Goal: Task Accomplishment & Management: Manage account settings

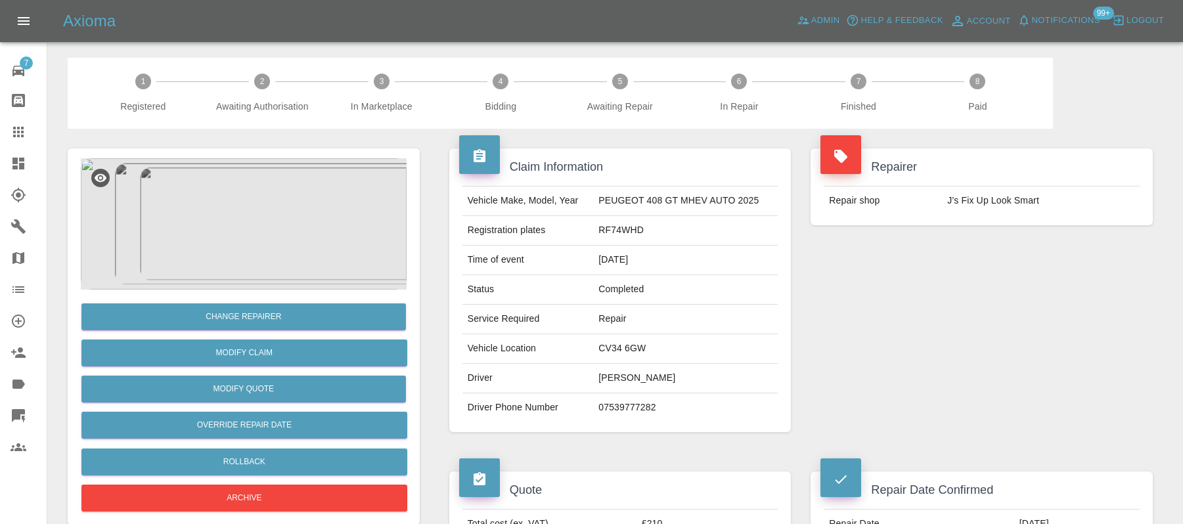
scroll to position [702, 0]
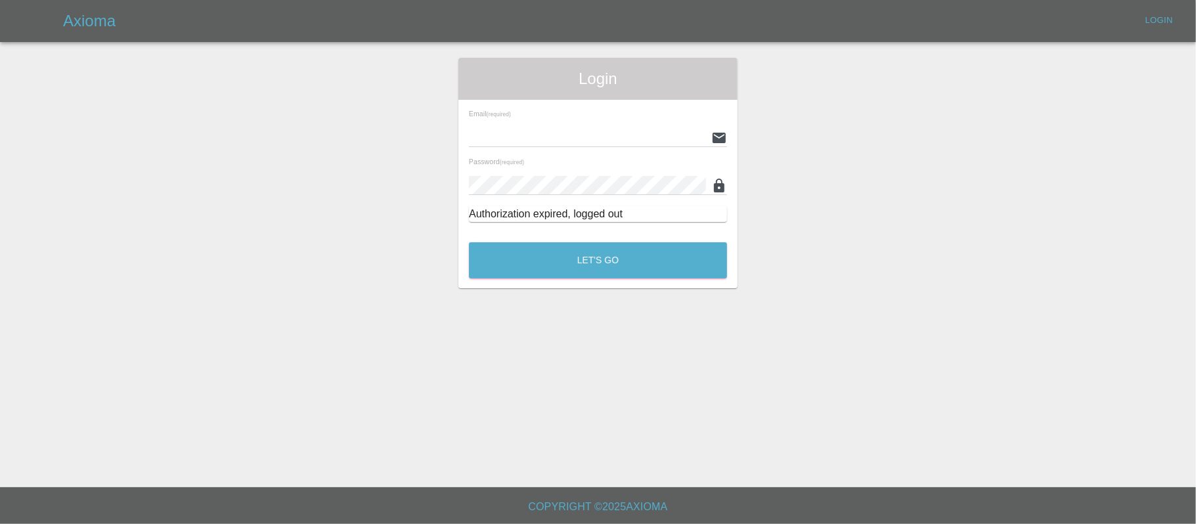
type input "stefano.sironi@axioma.co.uk"
click at [533, 252] on button "Let's Go" at bounding box center [598, 260] width 258 height 36
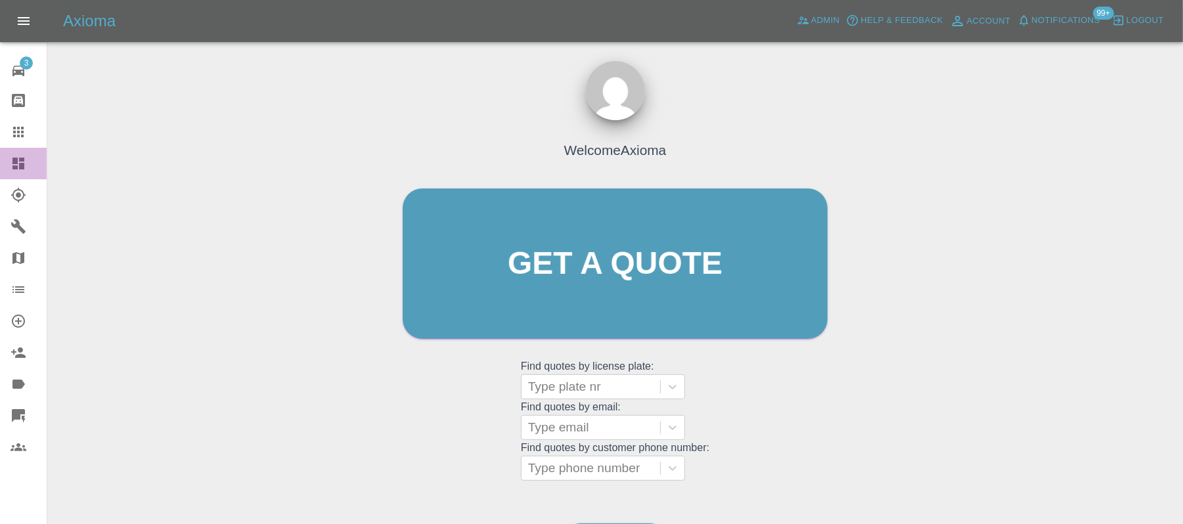
click at [22, 161] on icon at bounding box center [18, 164] width 12 height 12
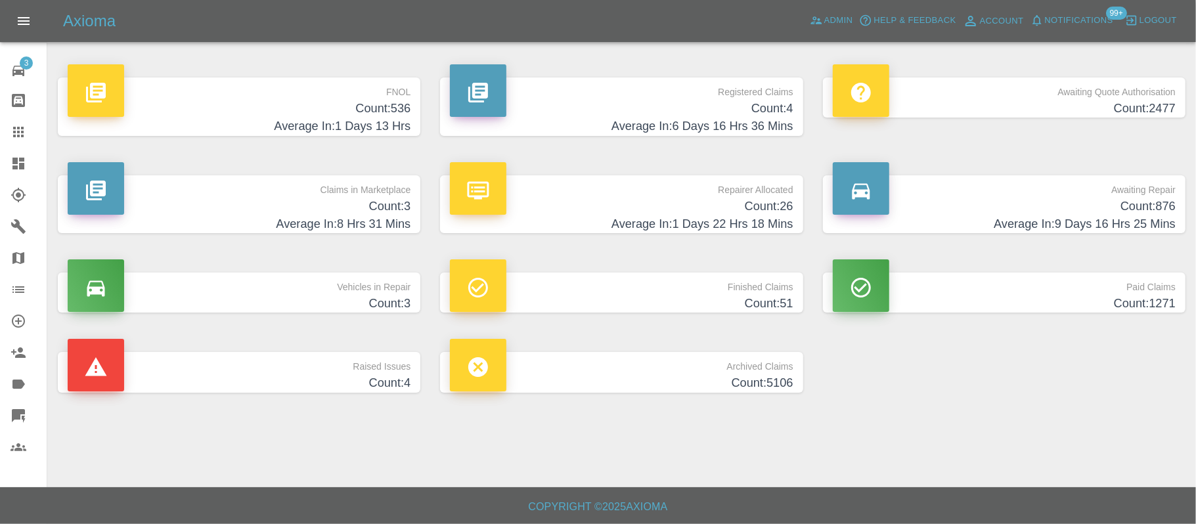
click at [284, 120] on h4 "Average In: 1 Days 13 Hrs" at bounding box center [239, 127] width 343 height 18
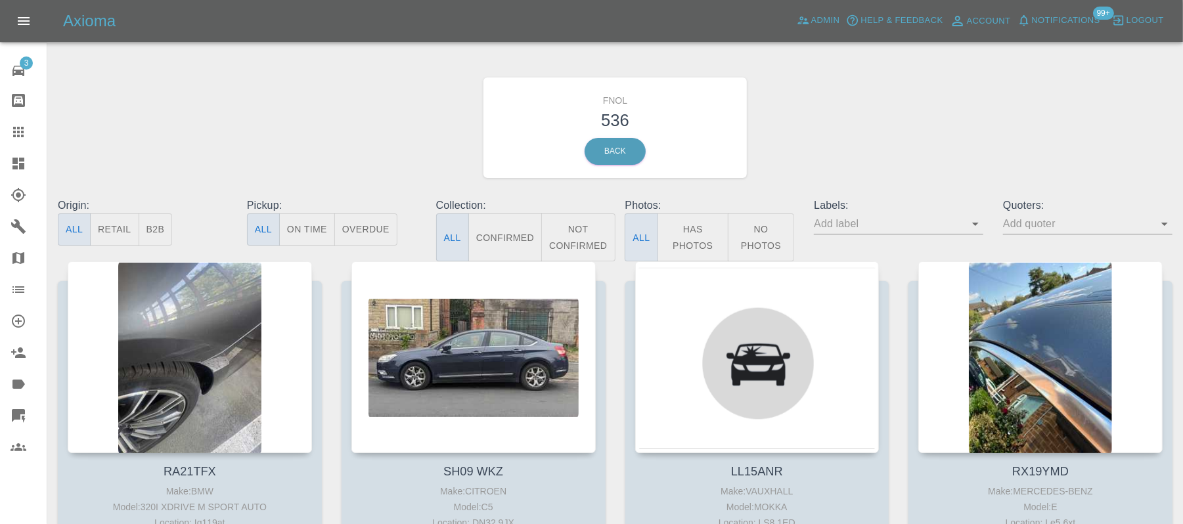
click at [179, 290] on div at bounding box center [190, 357] width 244 height 192
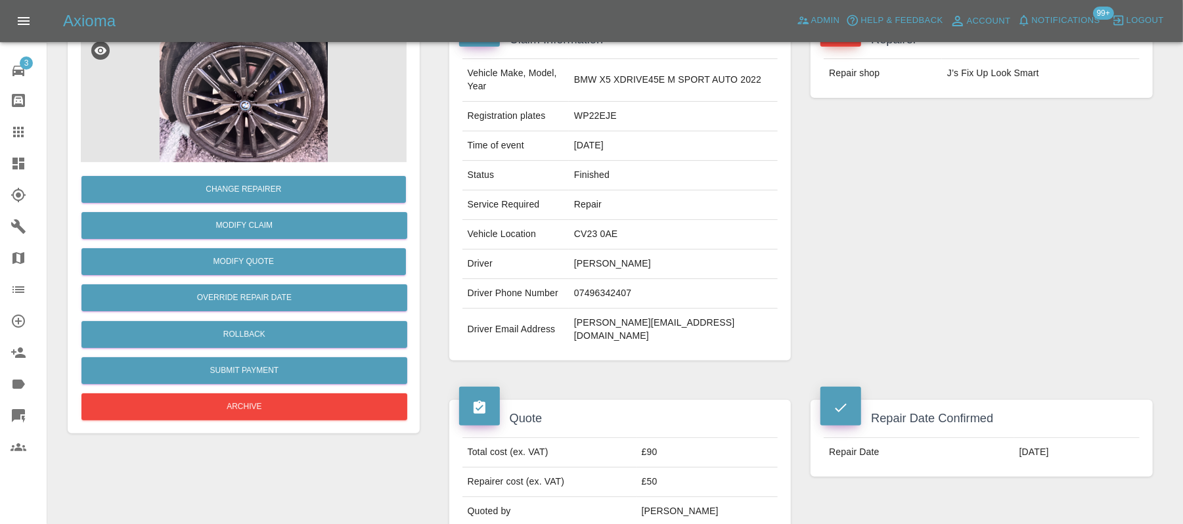
scroll to position [114, 0]
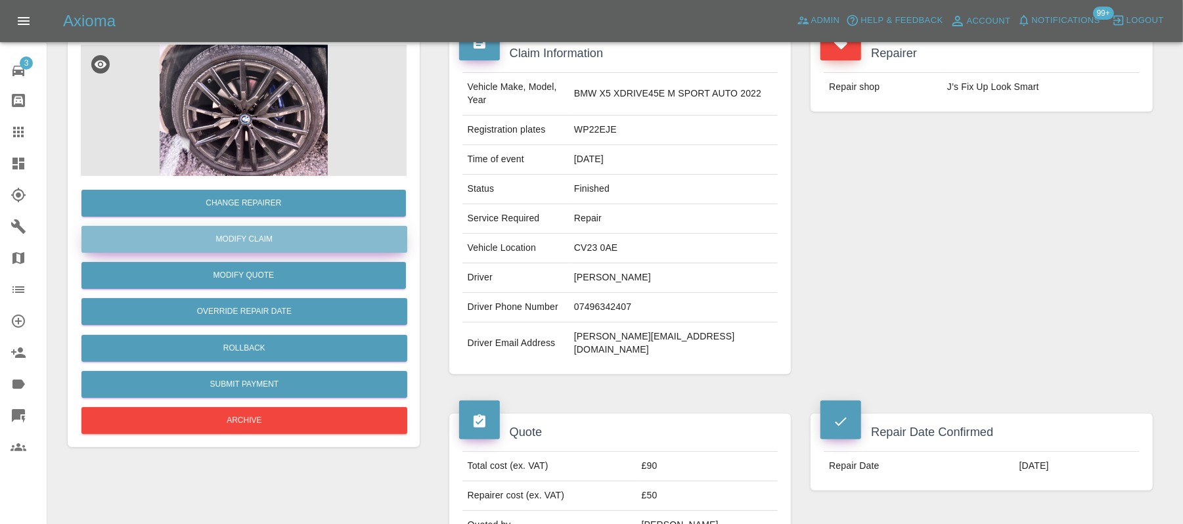
click at [248, 242] on link "Modify Claim" at bounding box center [244, 239] width 326 height 27
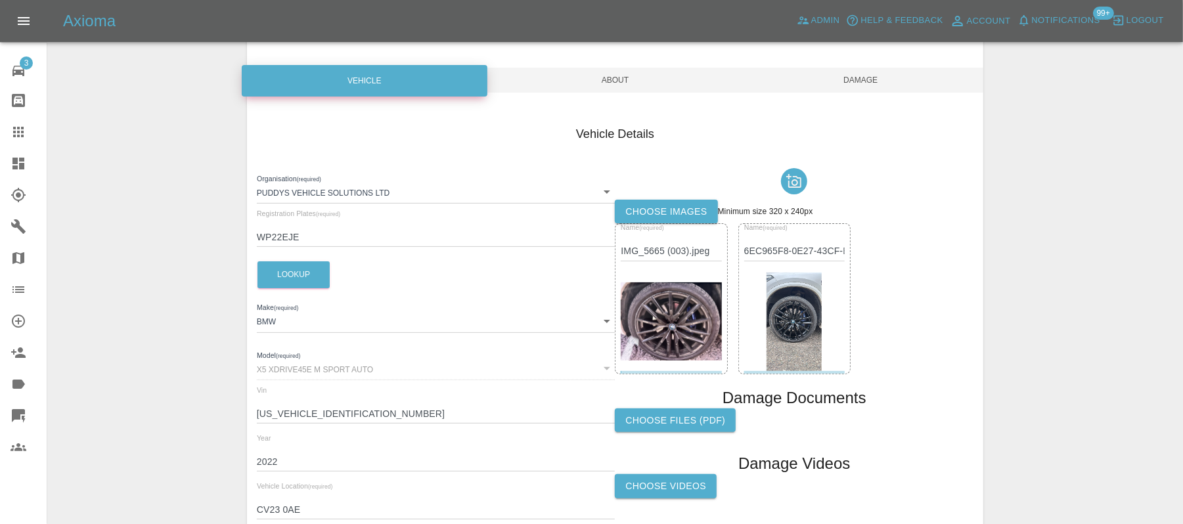
scroll to position [92, 0]
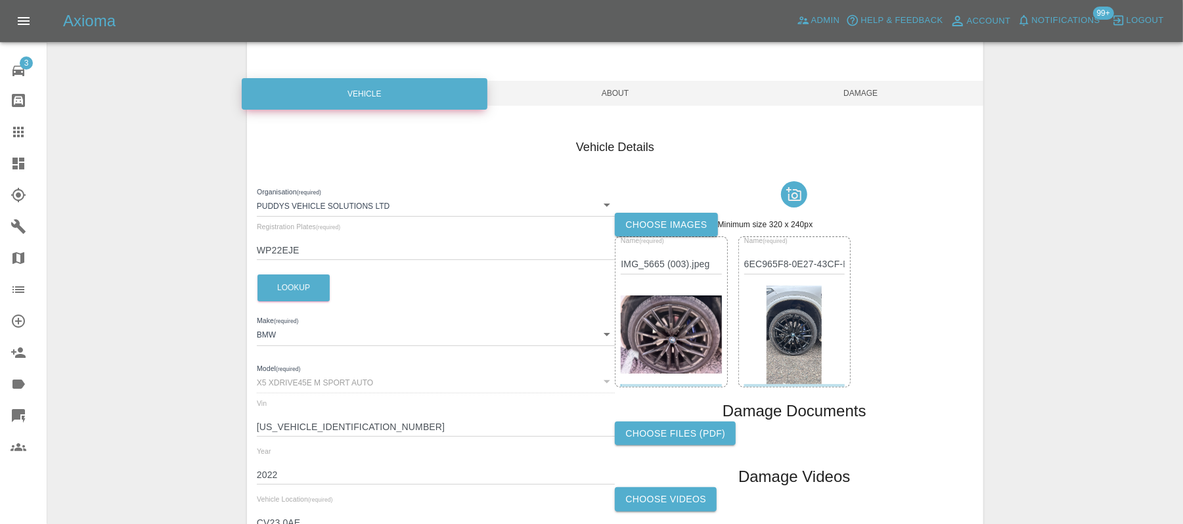
click at [622, 92] on span "About" at bounding box center [615, 93] width 246 height 25
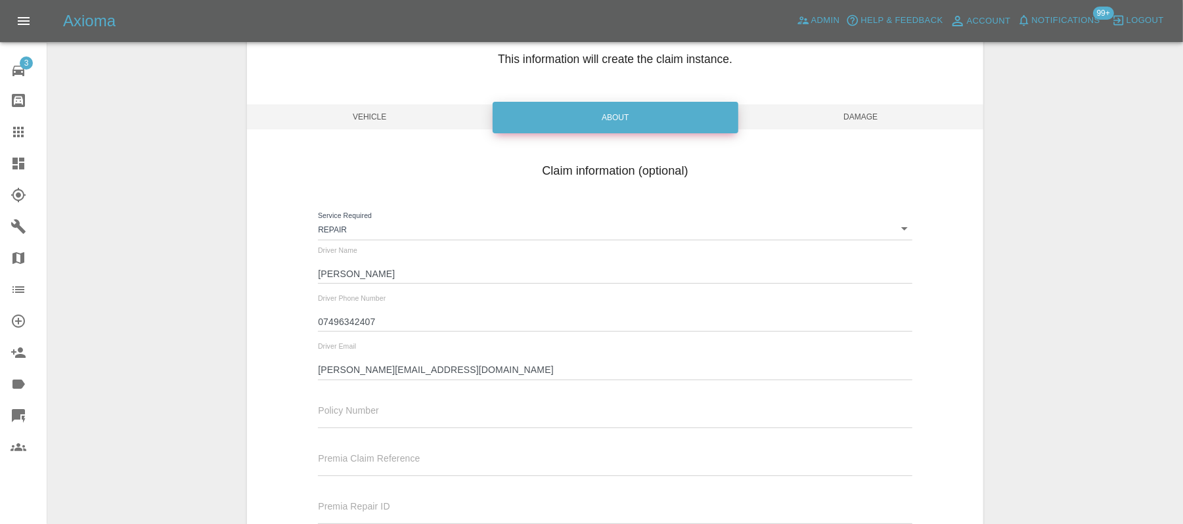
scroll to position [67, 0]
click at [838, 108] on span "Damage" at bounding box center [860, 118] width 246 height 25
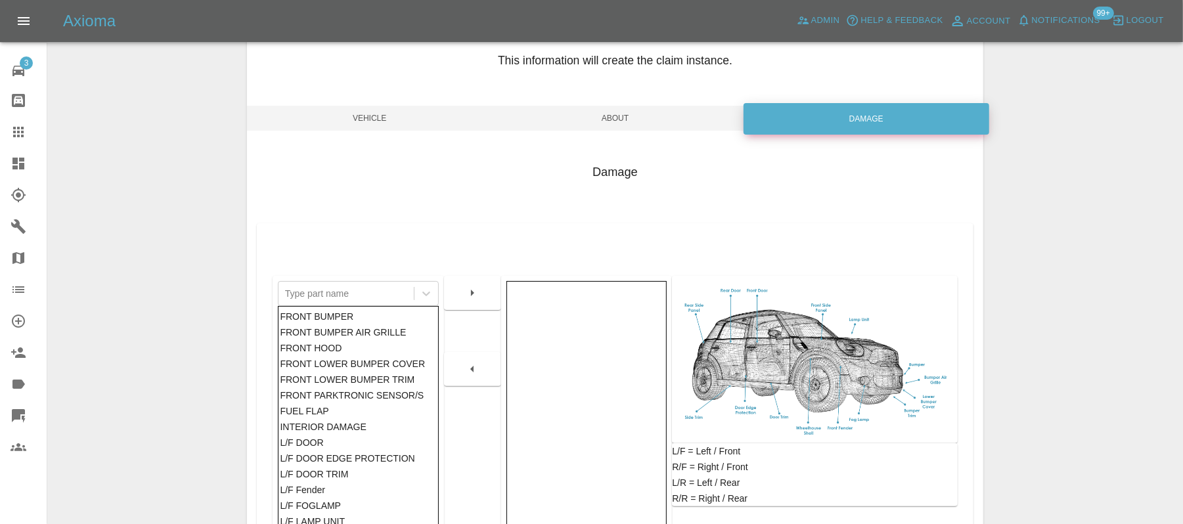
scroll to position [289, 0]
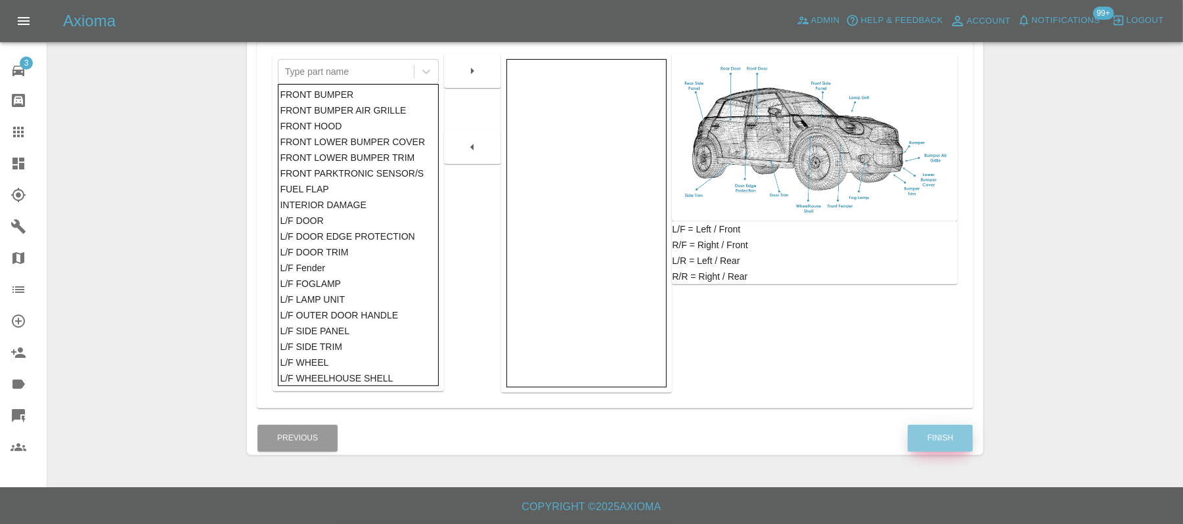
click at [946, 446] on button "Finish" at bounding box center [939, 438] width 65 height 27
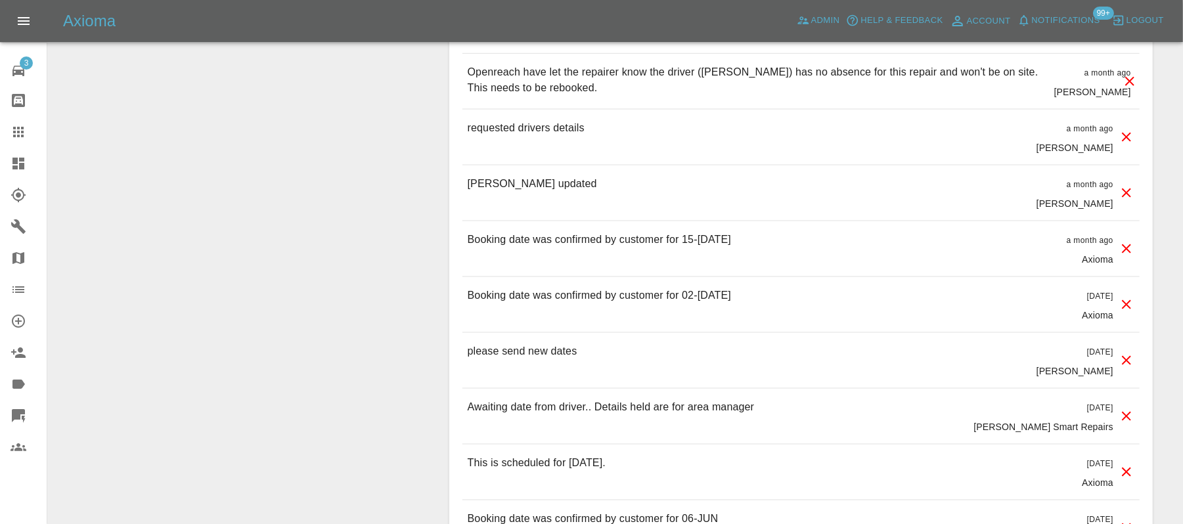
scroll to position [1241, 0]
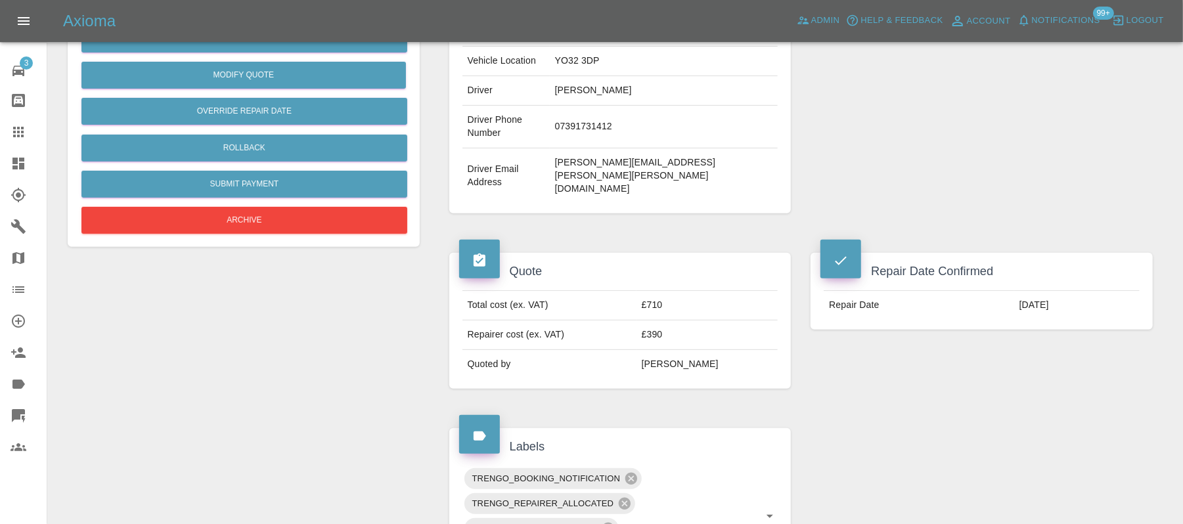
scroll to position [315, 0]
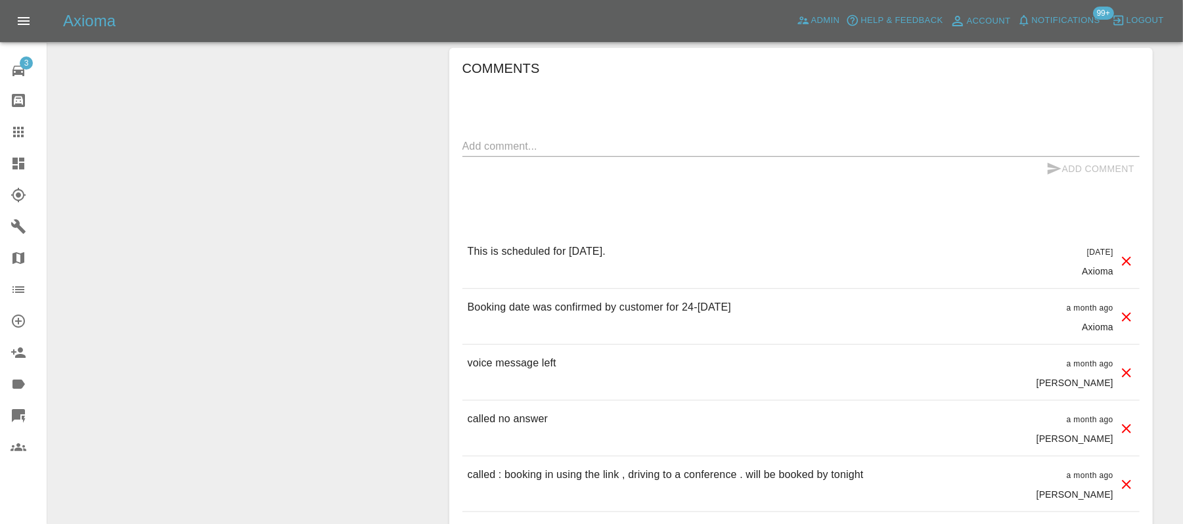
scroll to position [868, 0]
